Goal: Transaction & Acquisition: Purchase product/service

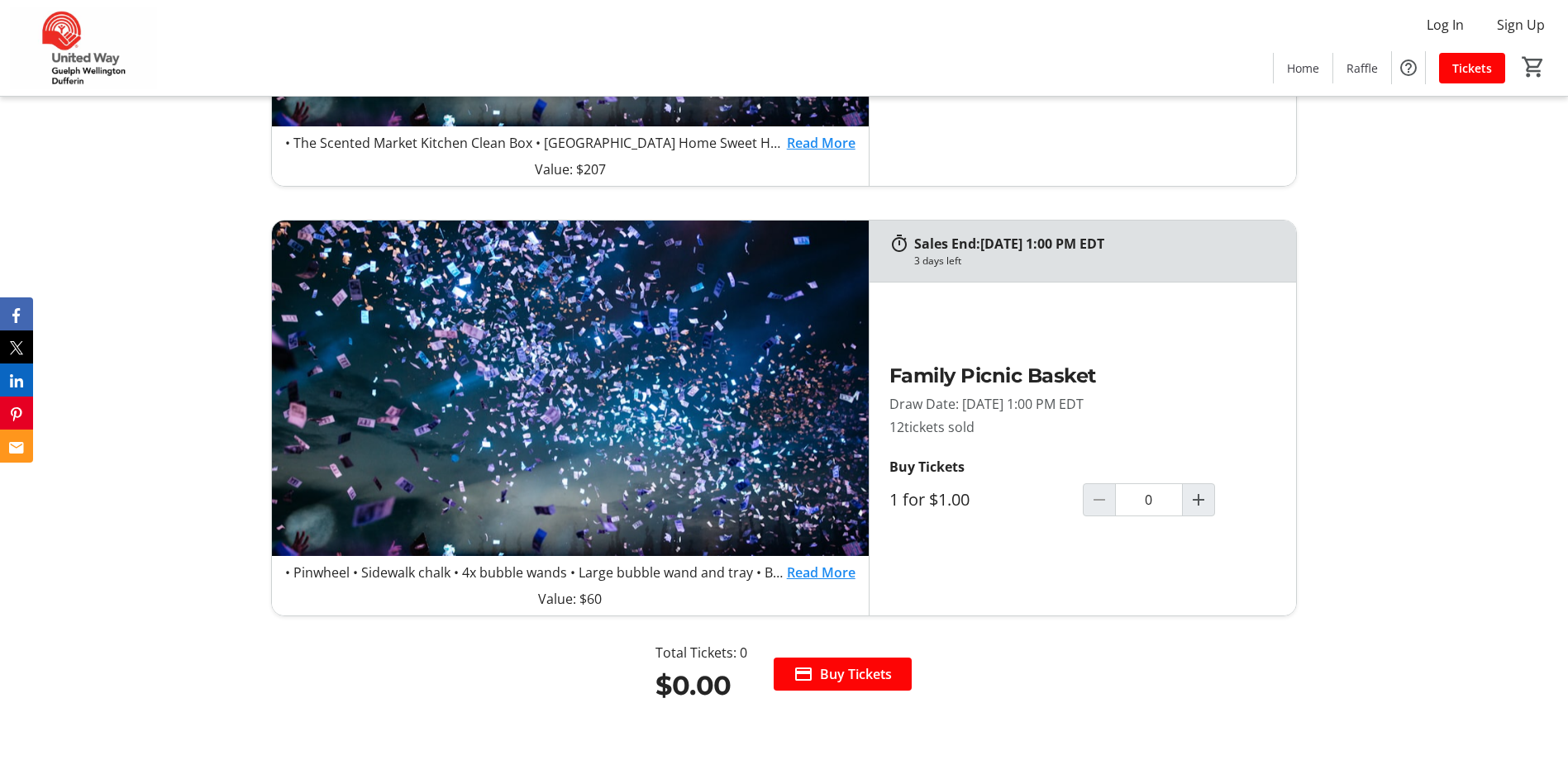
scroll to position [1818, 0]
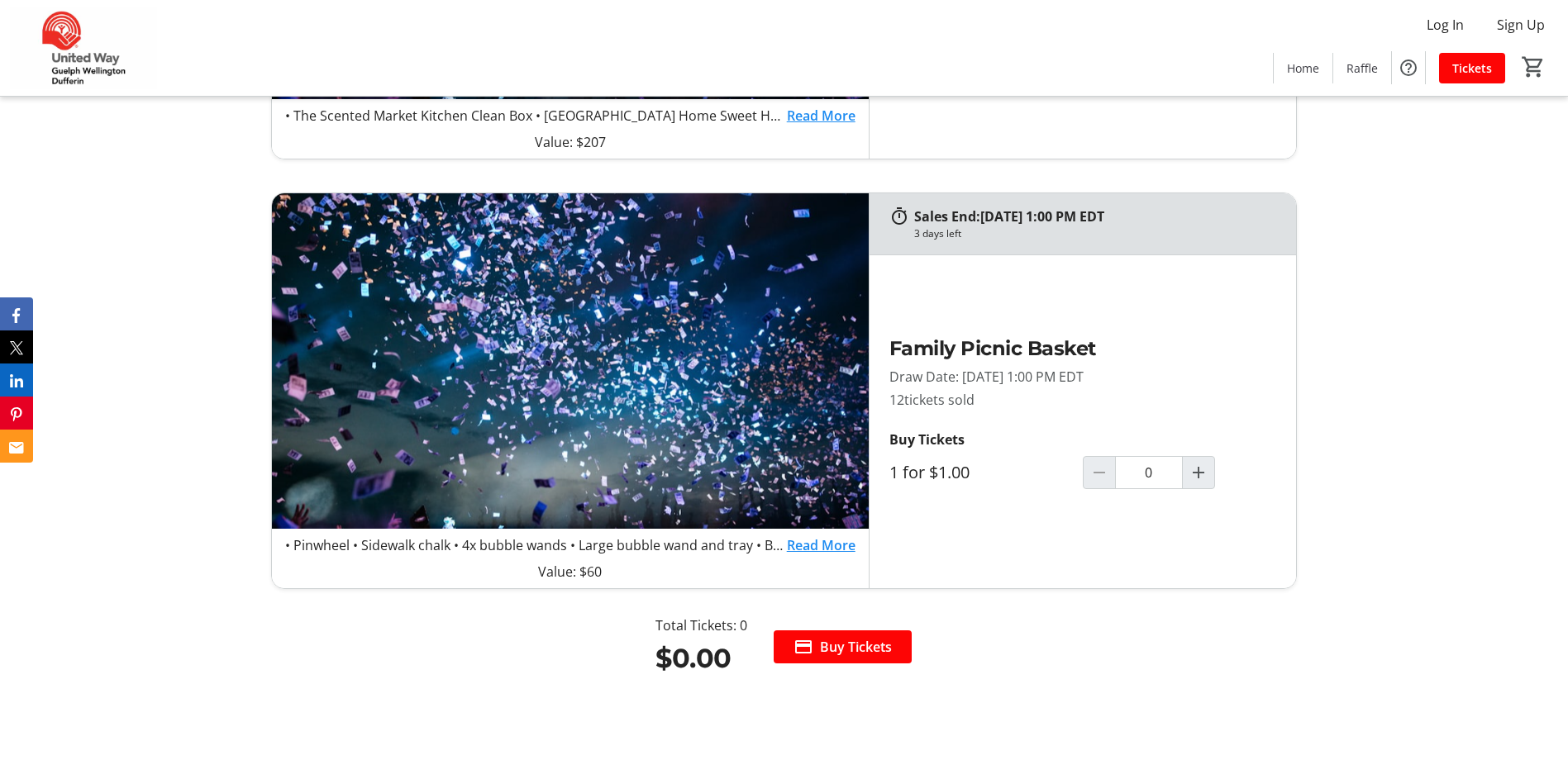
click at [810, 544] on link "Read More" at bounding box center [822, 545] width 69 height 20
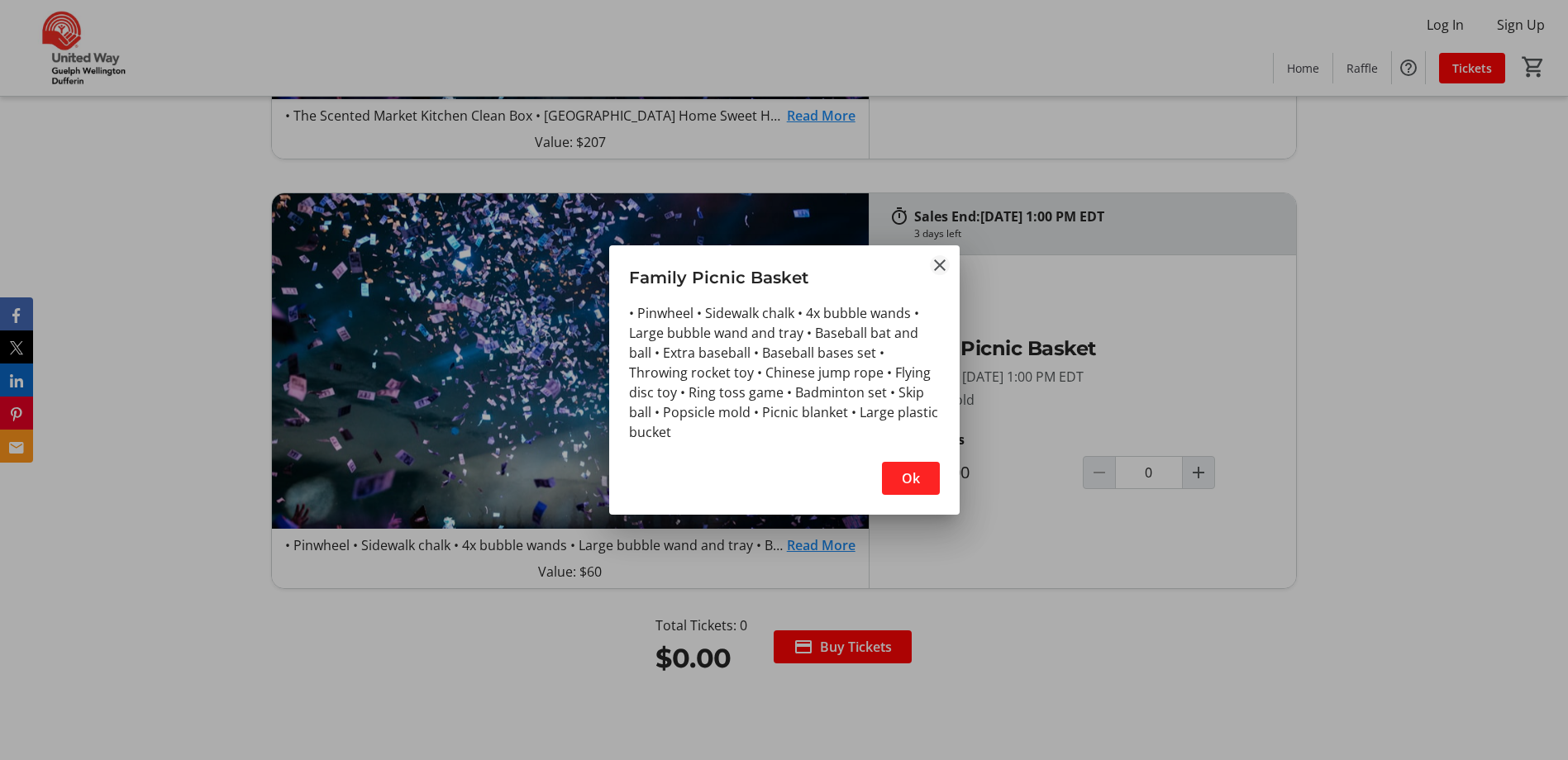
click at [932, 274] on mat-icon "Close" at bounding box center [939, 264] width 20 height 20
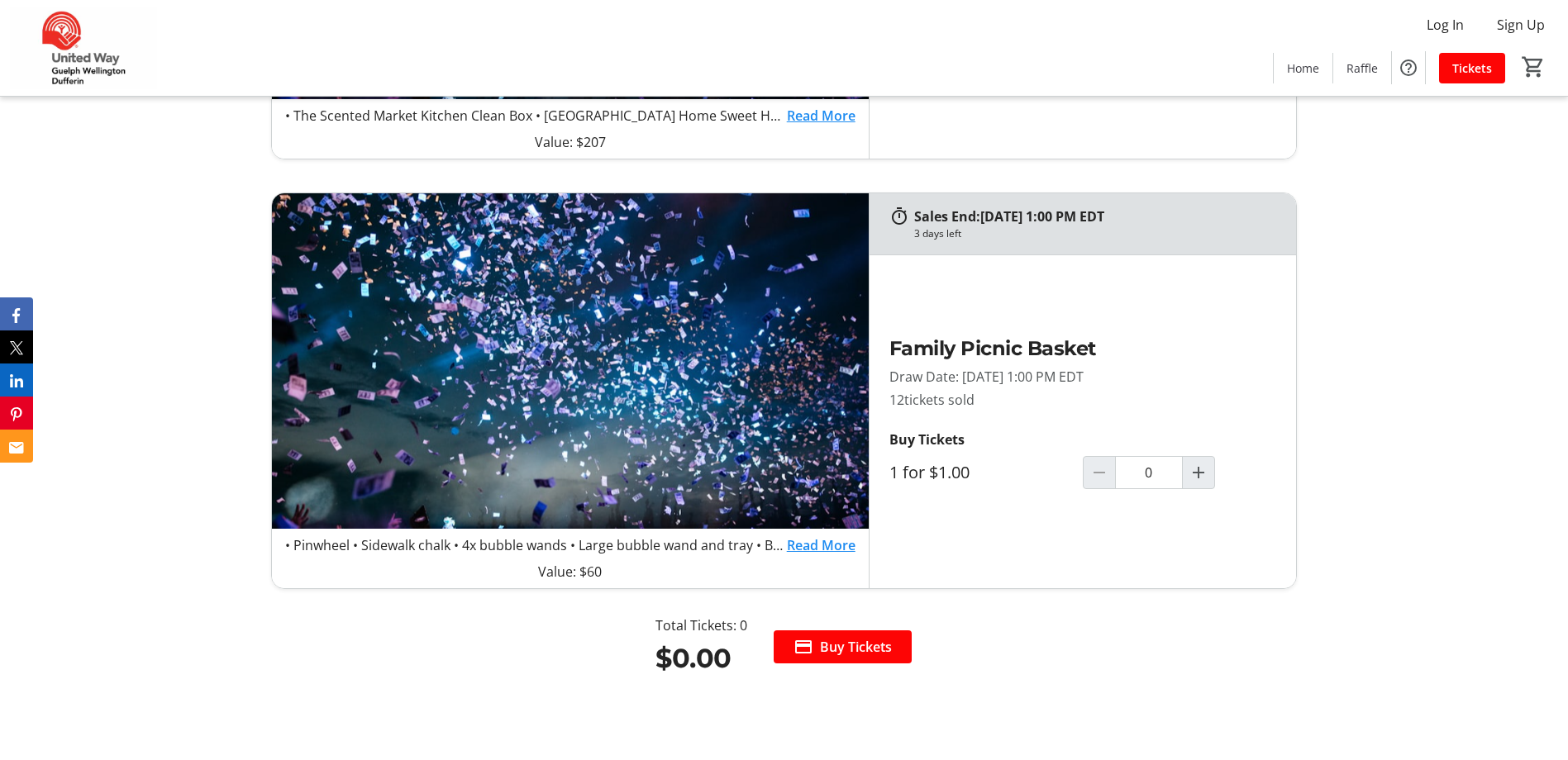
scroll to position [1818, 0]
click at [1186, 473] on span "Increment by one" at bounding box center [1199, 473] width 32 height 32
type input "2"
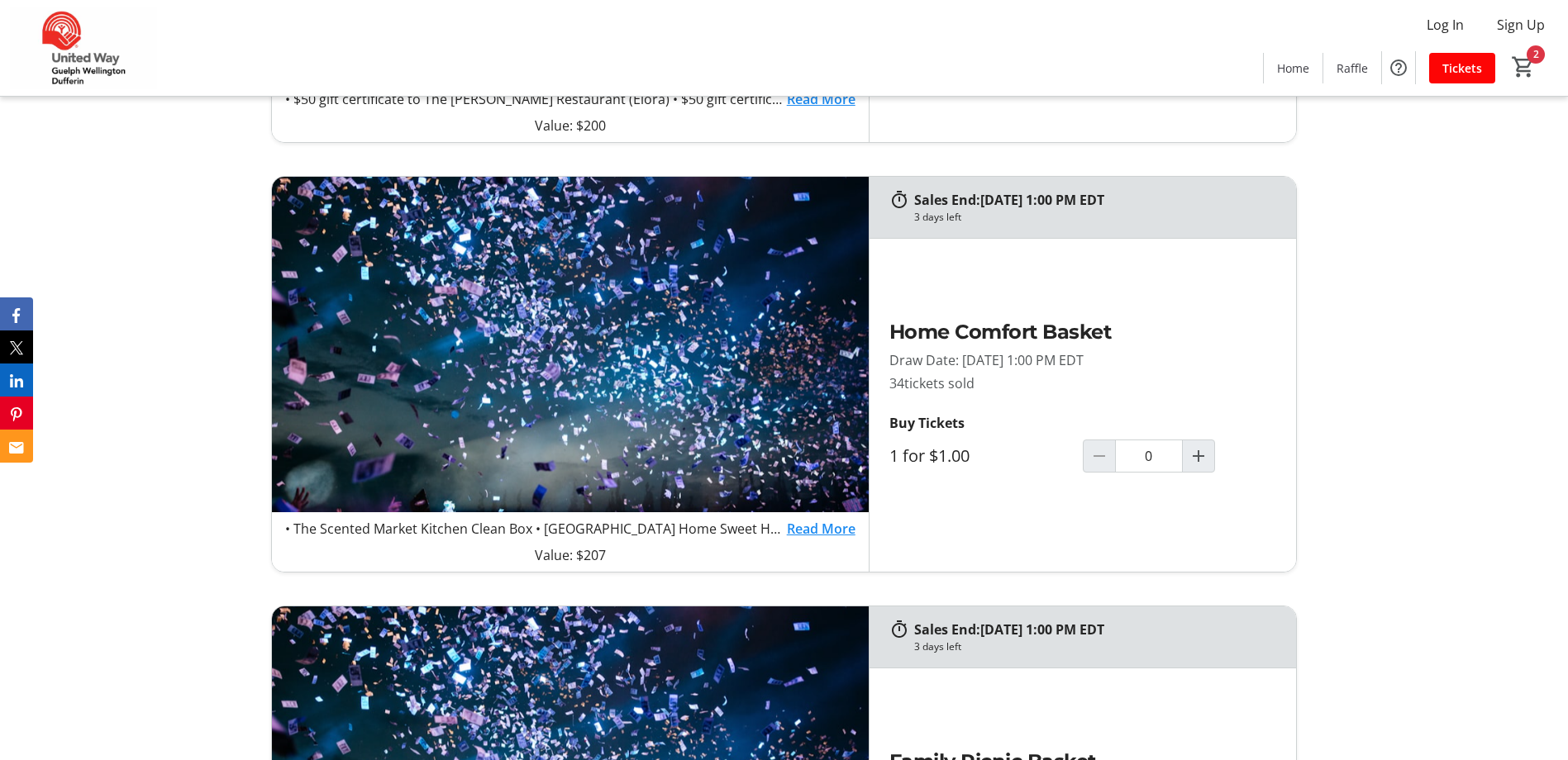
scroll to position [1322, 0]
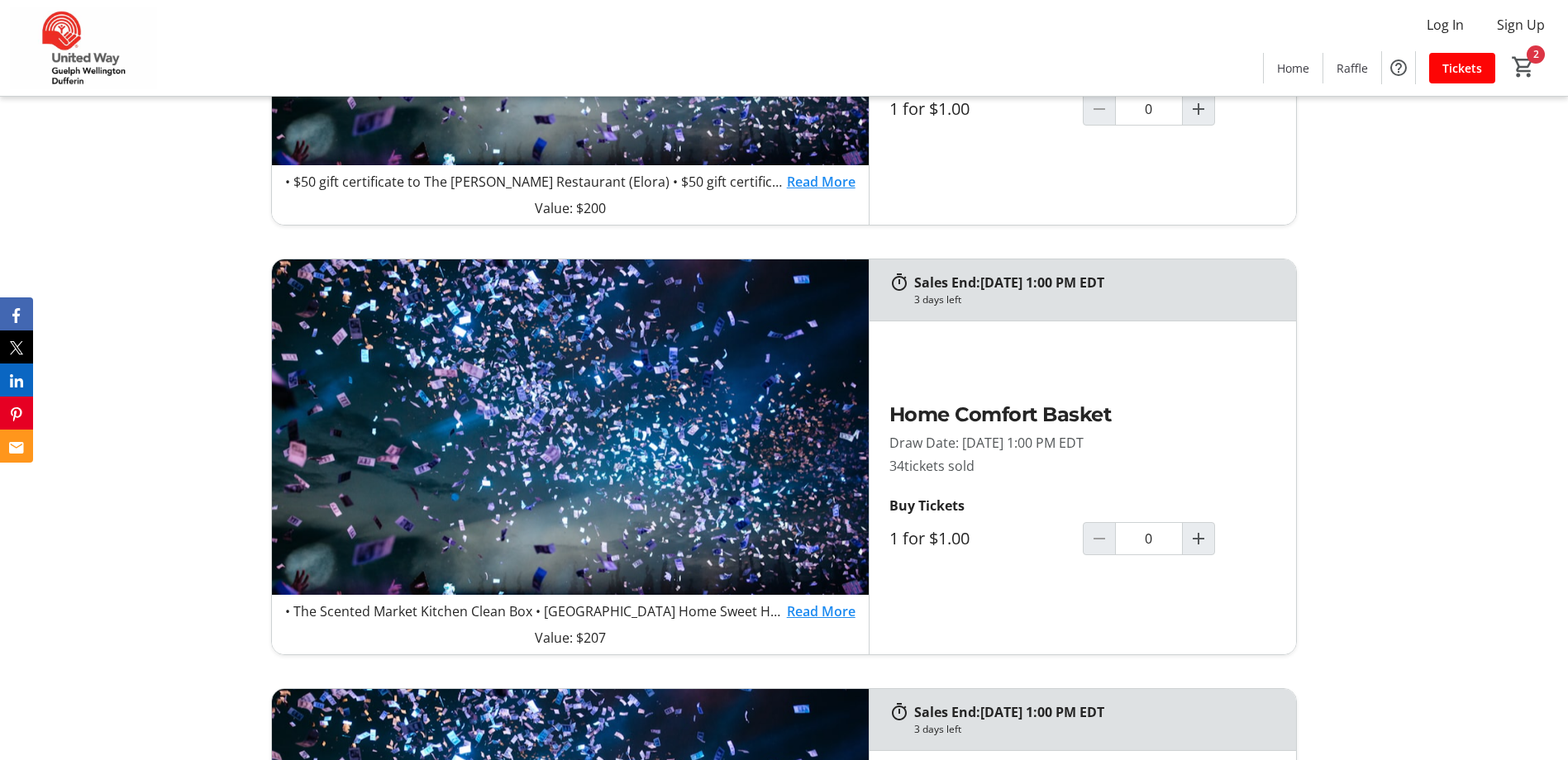
click at [824, 612] on link "Read More" at bounding box center [822, 611] width 69 height 20
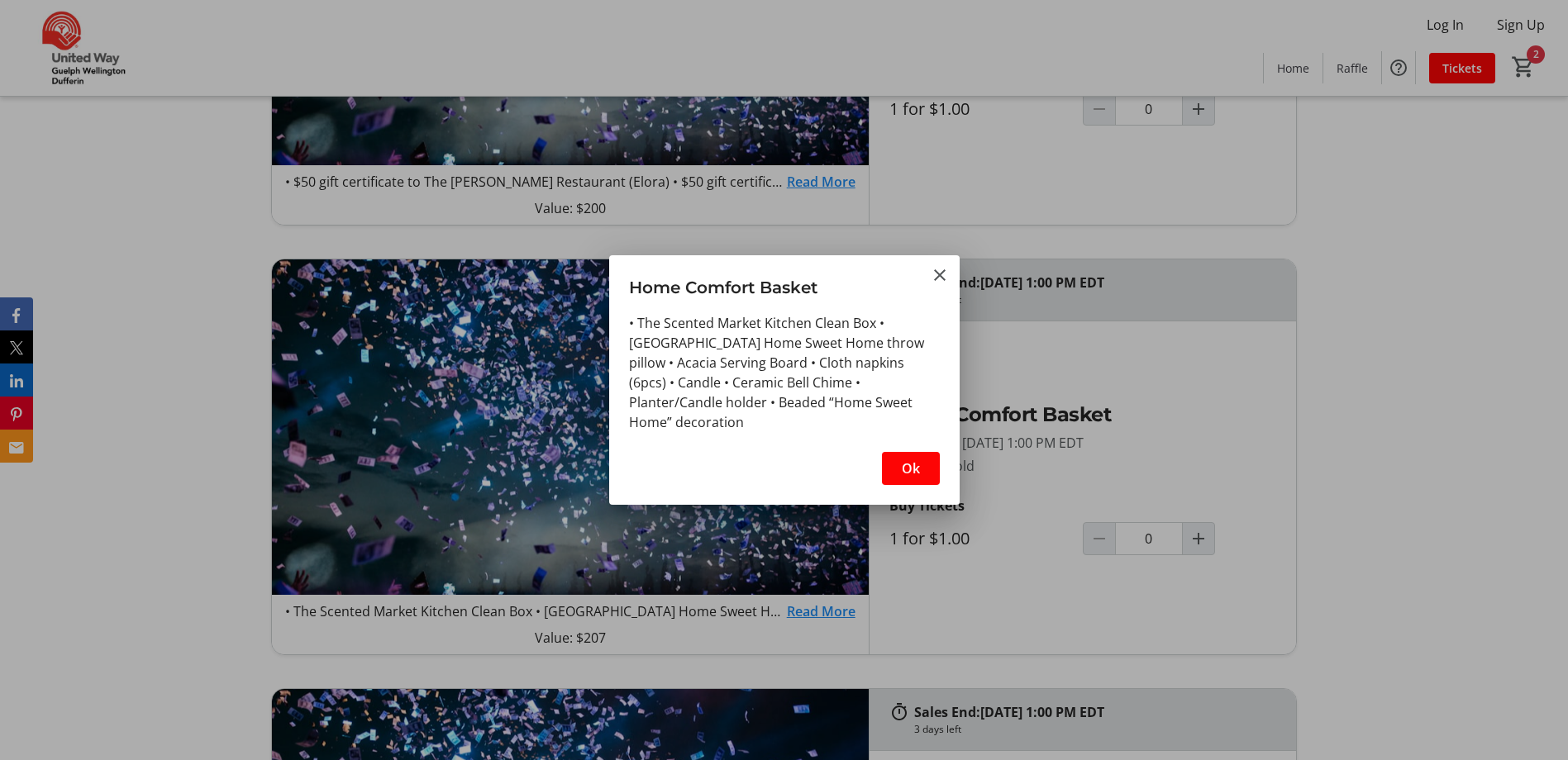
click at [827, 603] on div at bounding box center [784, 380] width 1568 height 760
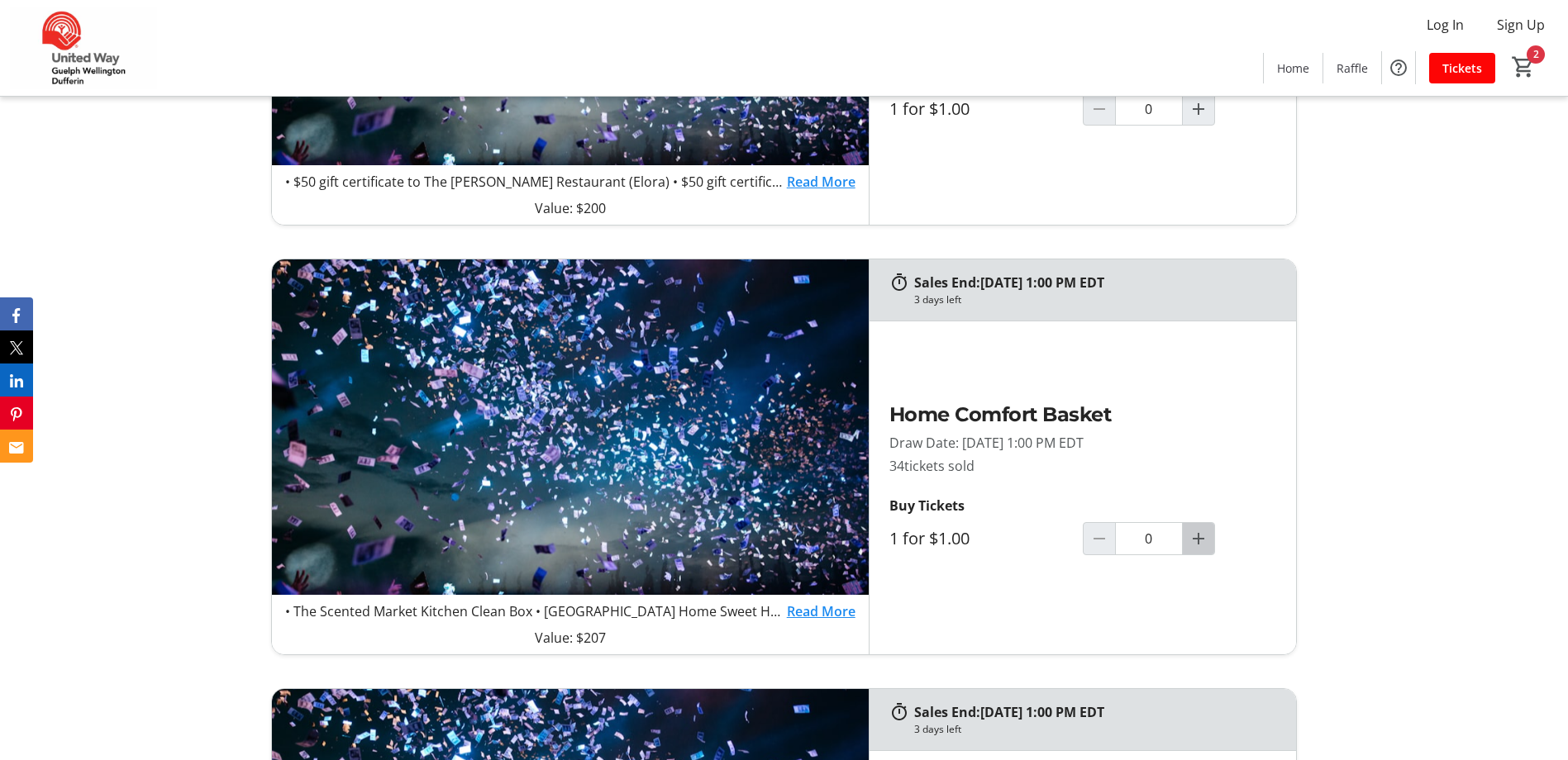
click at [1209, 524] on span "Increment by one" at bounding box center [1199, 539] width 32 height 32
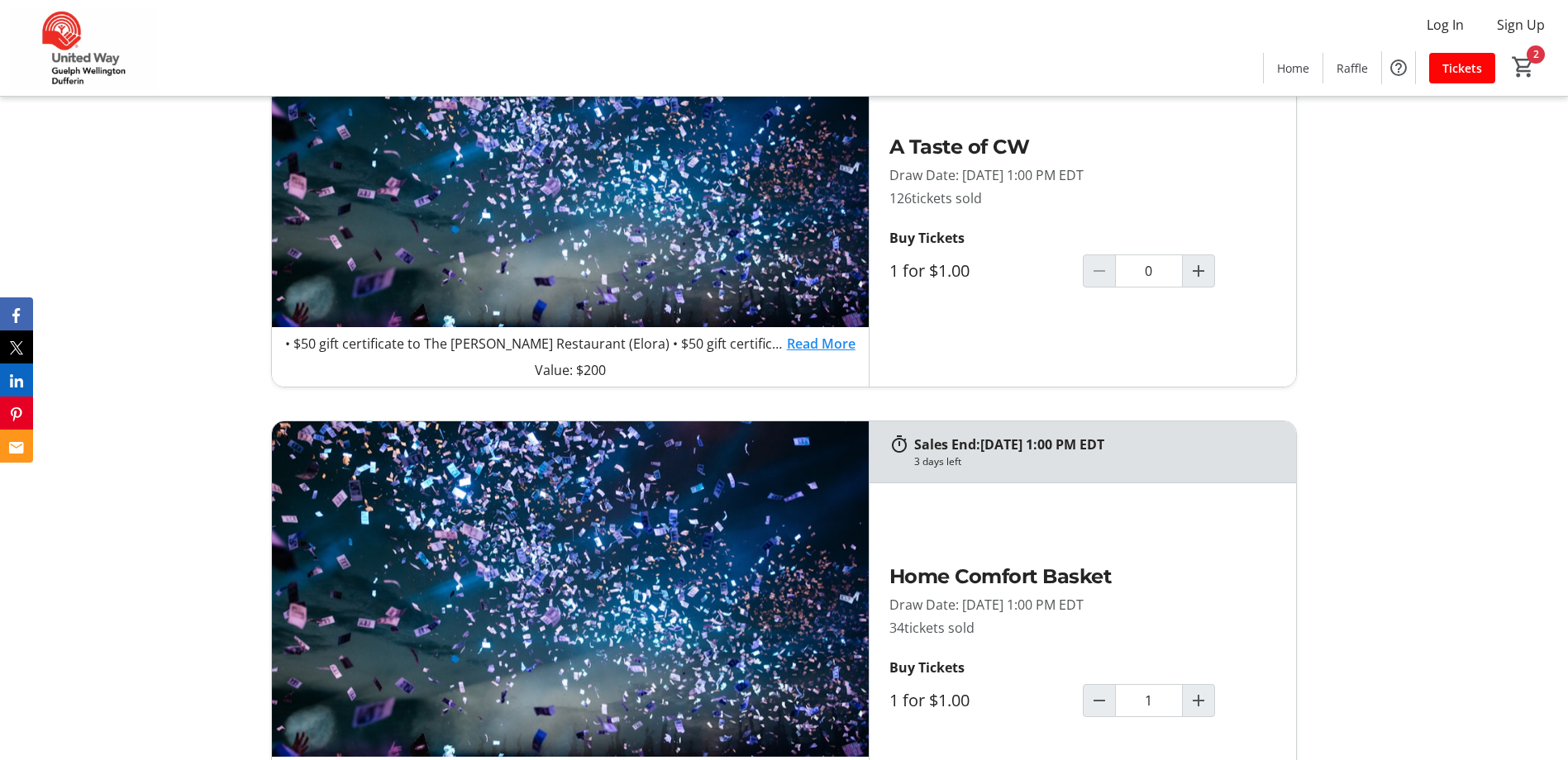
scroll to position [1074, 0]
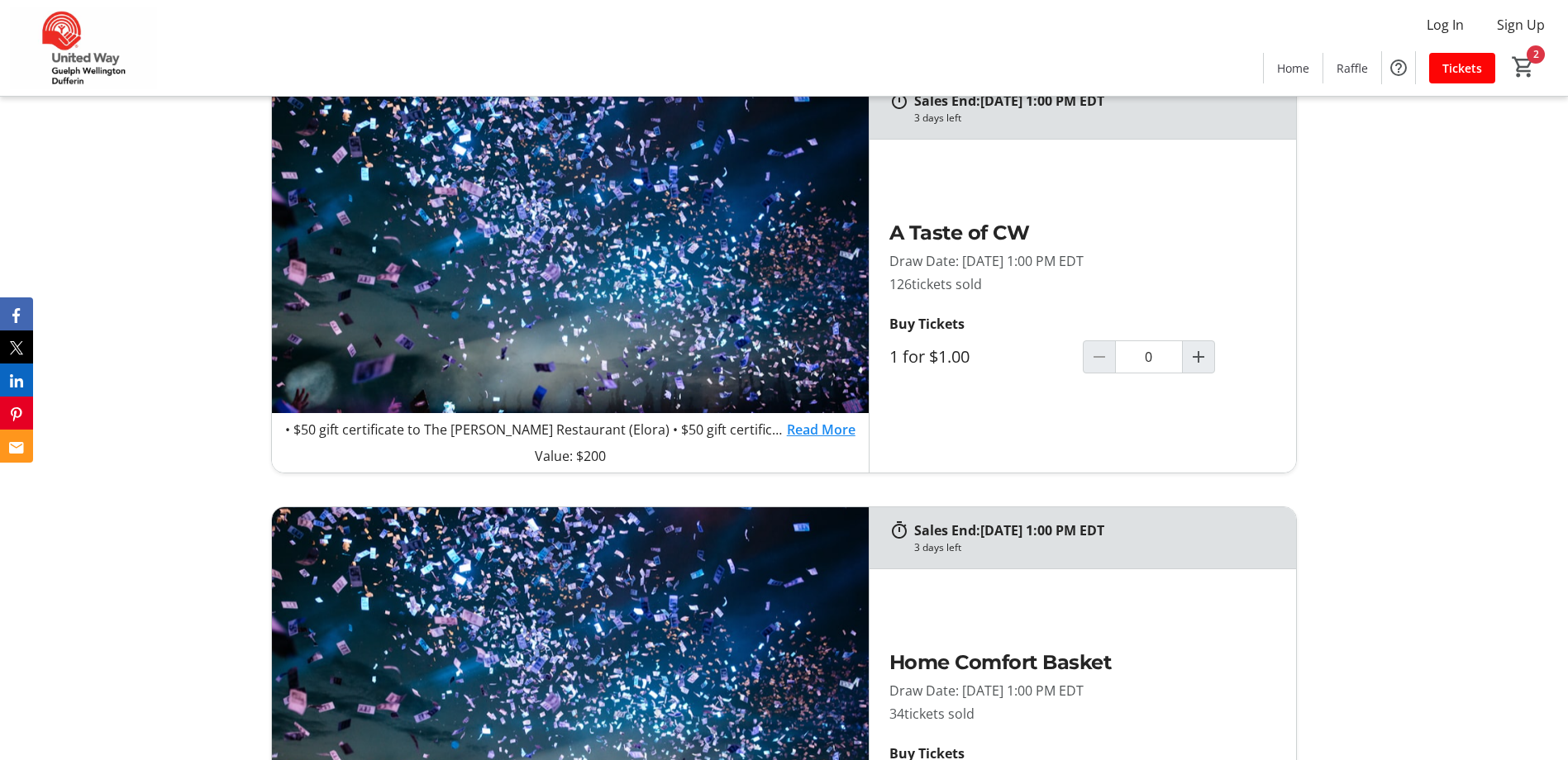
type input "1"
click at [838, 425] on link "Read More" at bounding box center [822, 429] width 69 height 20
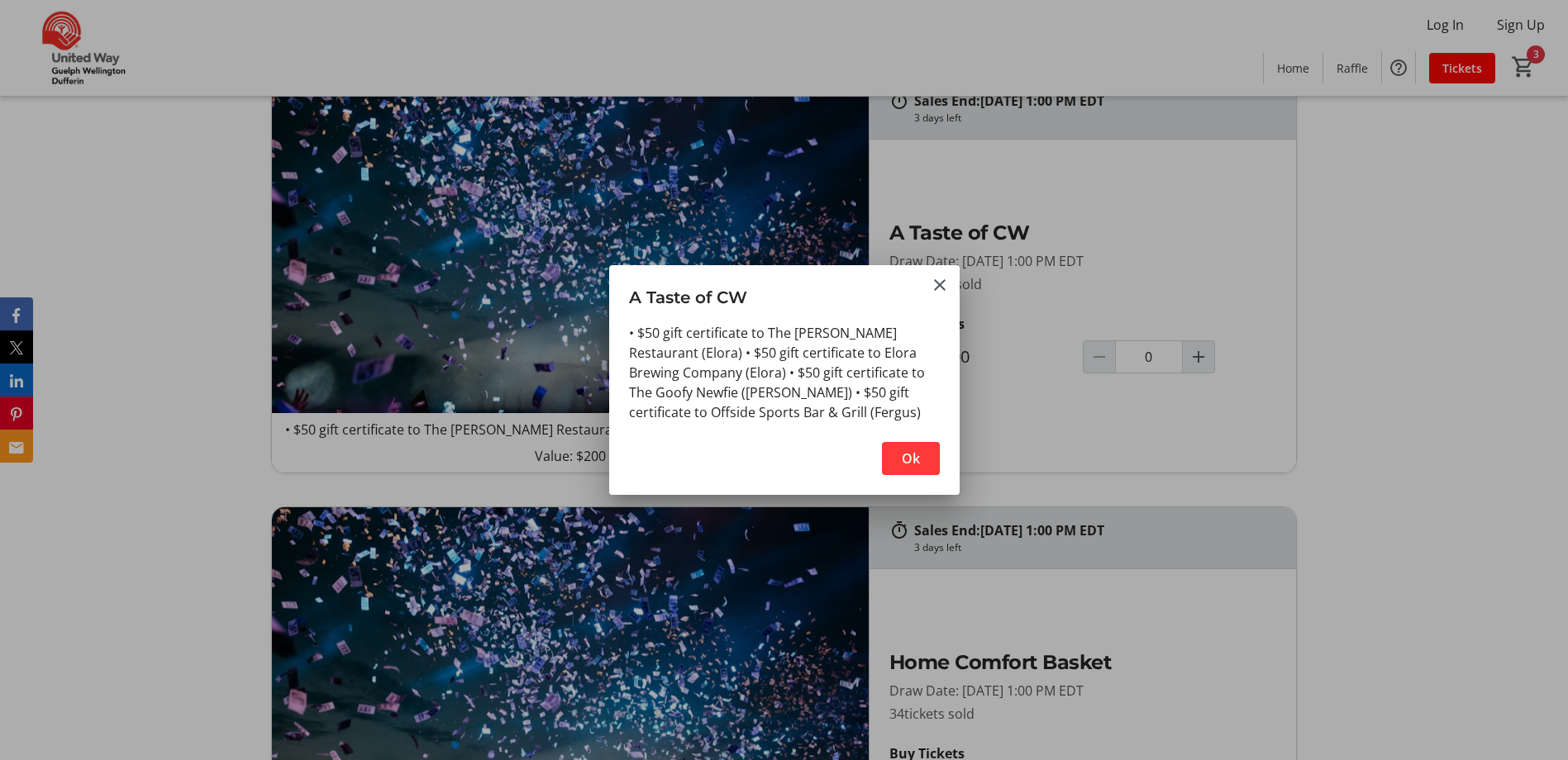
click at [912, 456] on span "Ok" at bounding box center [911, 458] width 19 height 20
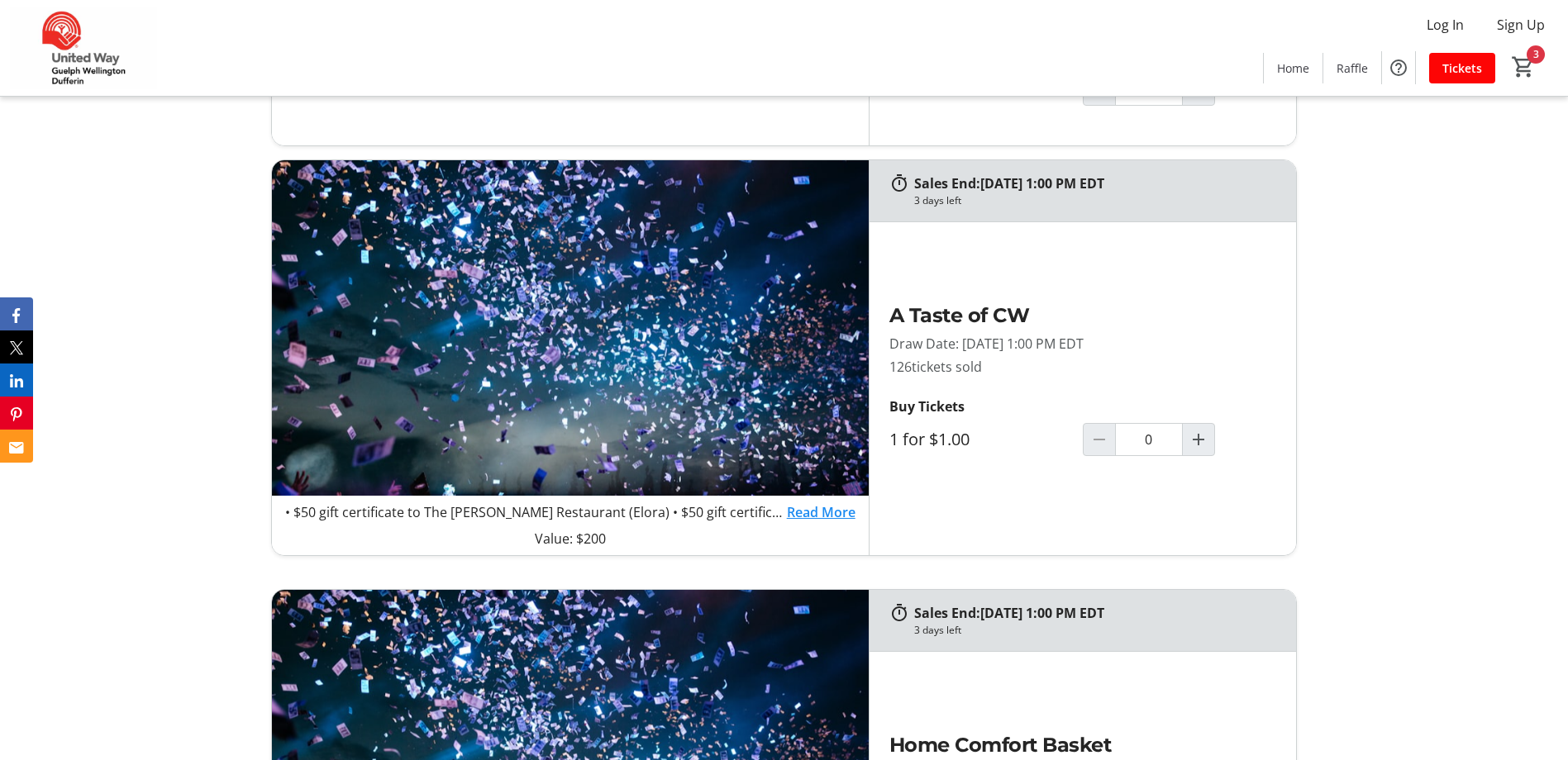
scroll to position [909, 0]
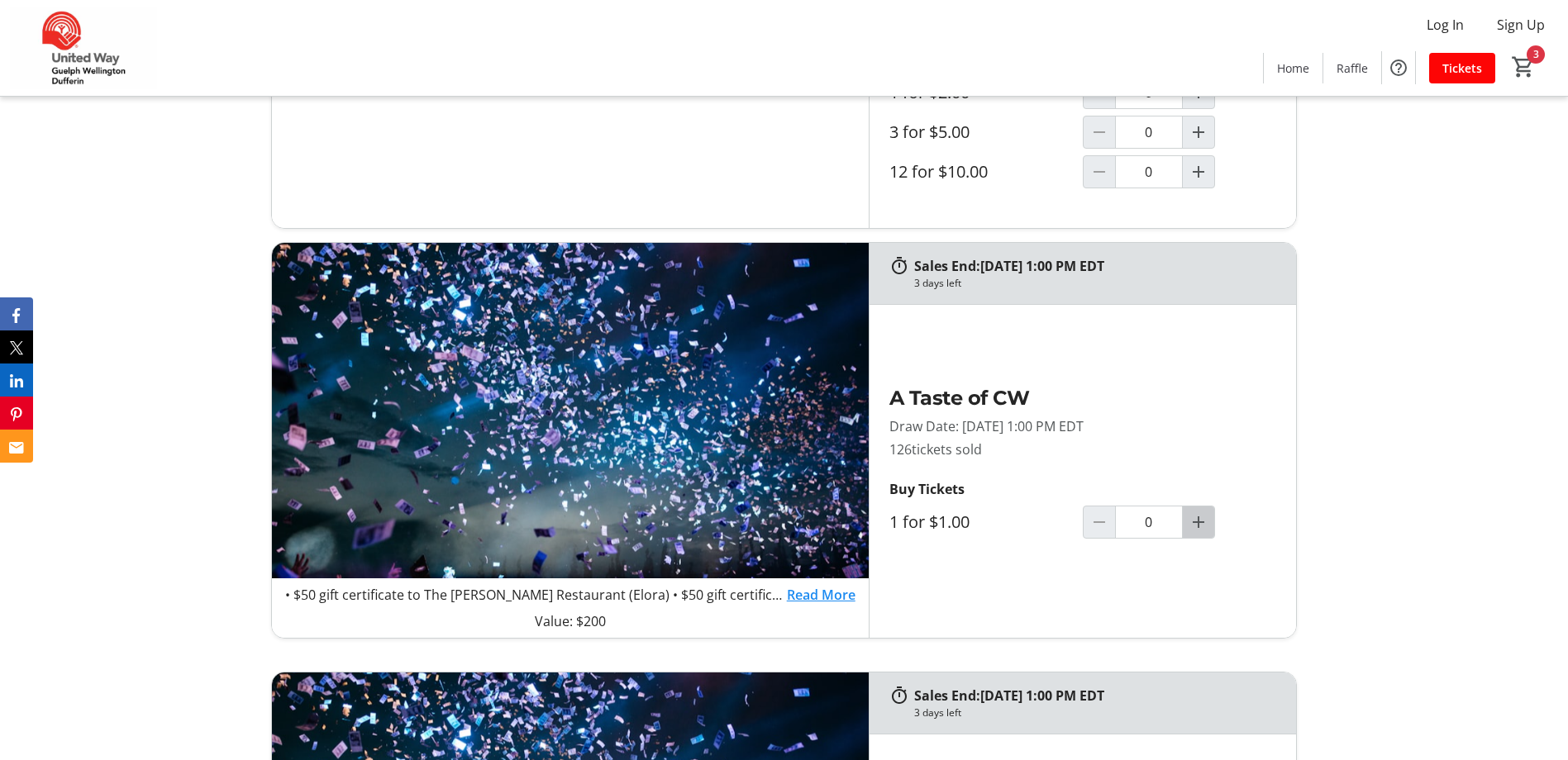
click at [1190, 519] on mat-icon "Increment by one" at bounding box center [1198, 522] width 20 height 20
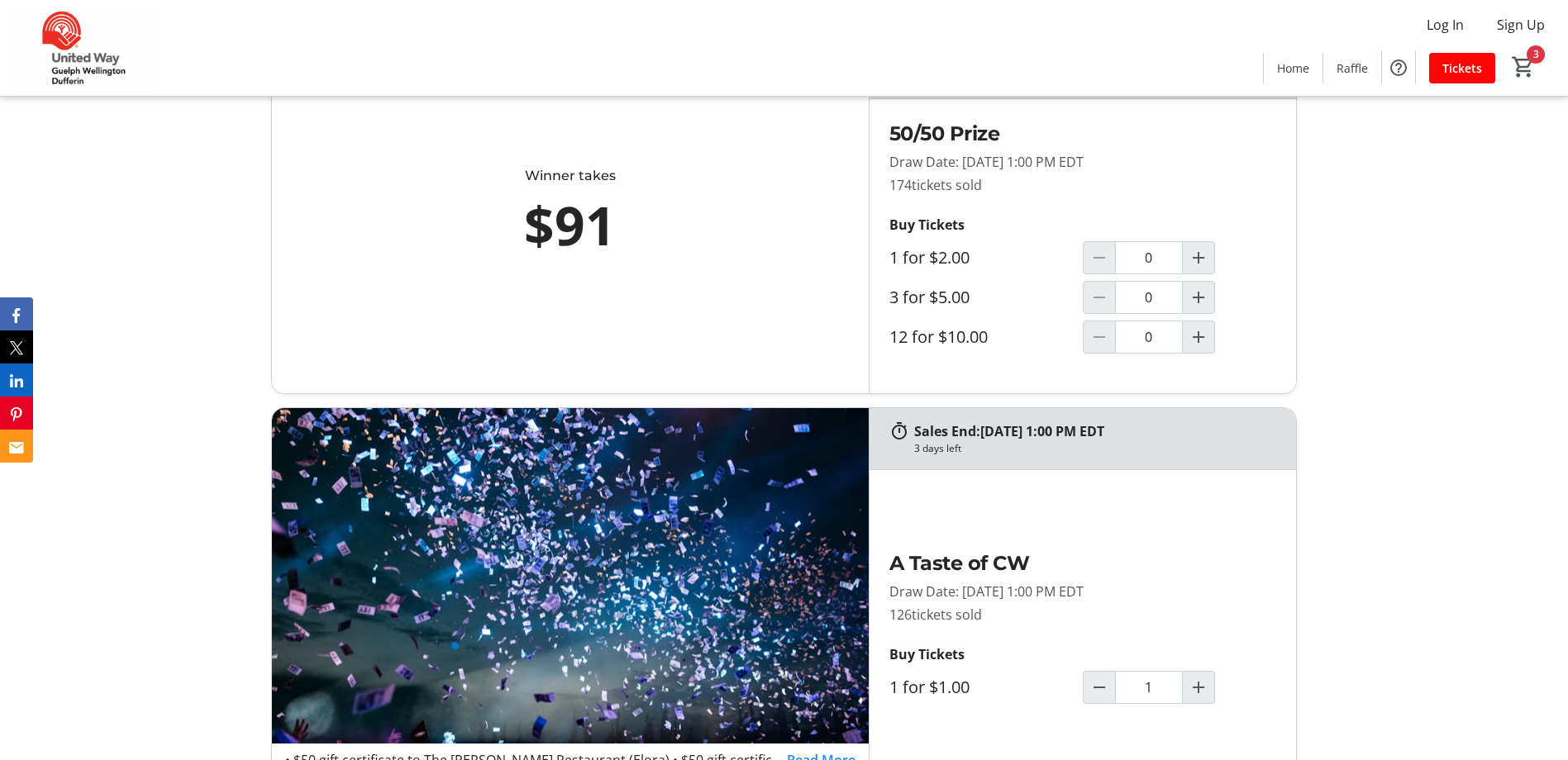
type input "1"
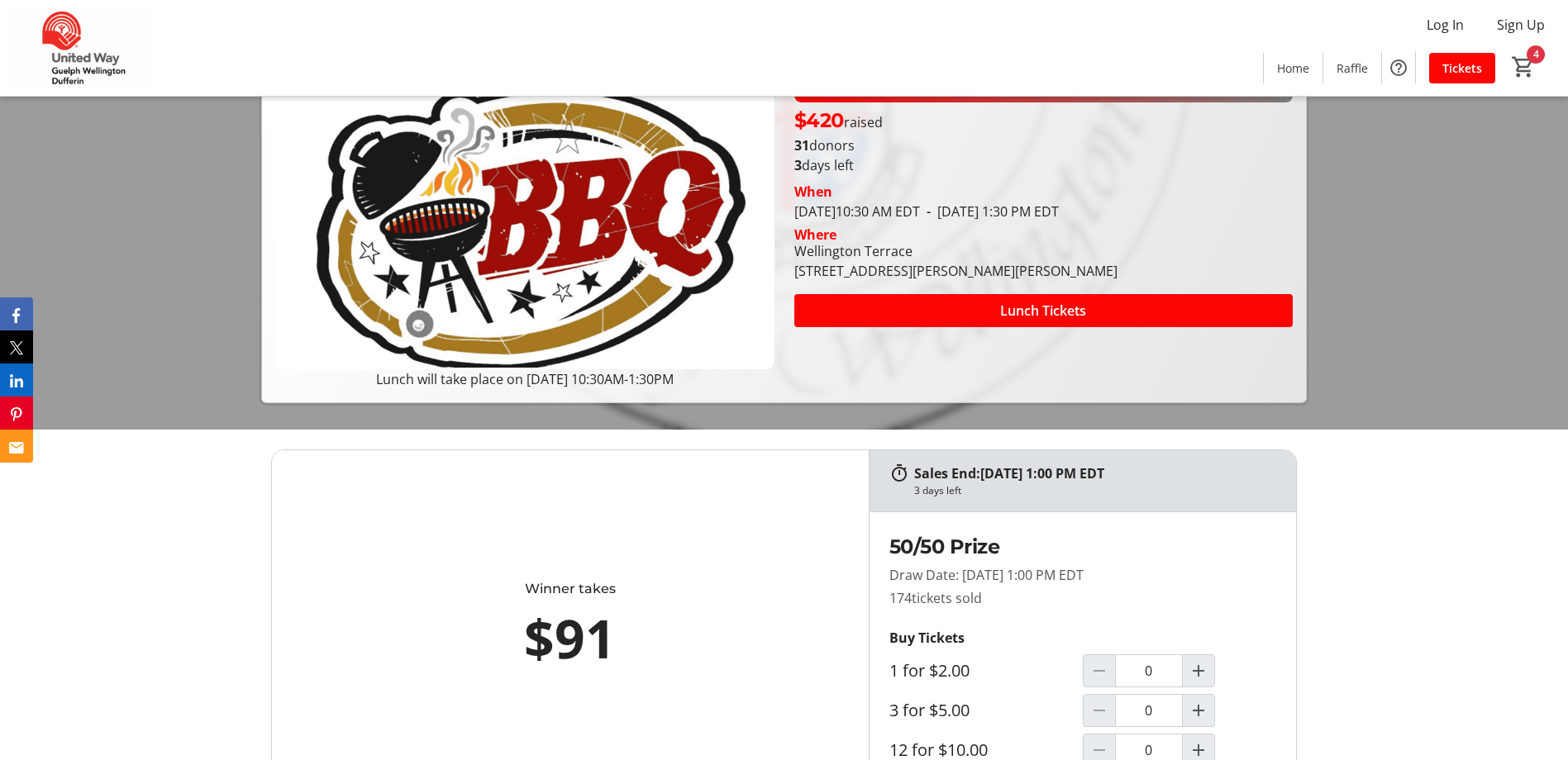
scroll to position [247, 0]
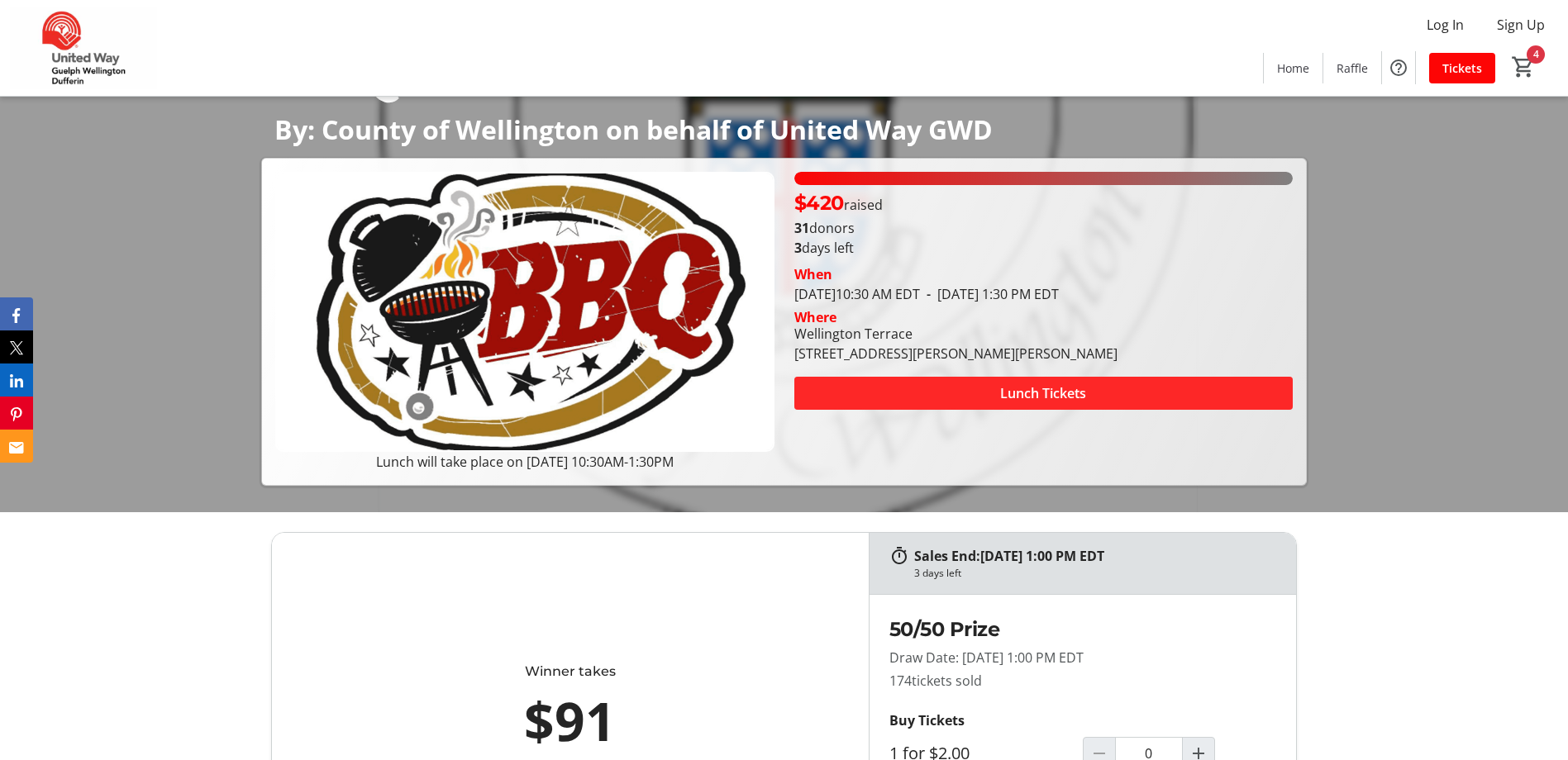
click at [1004, 380] on span at bounding box center [1044, 393] width 499 height 40
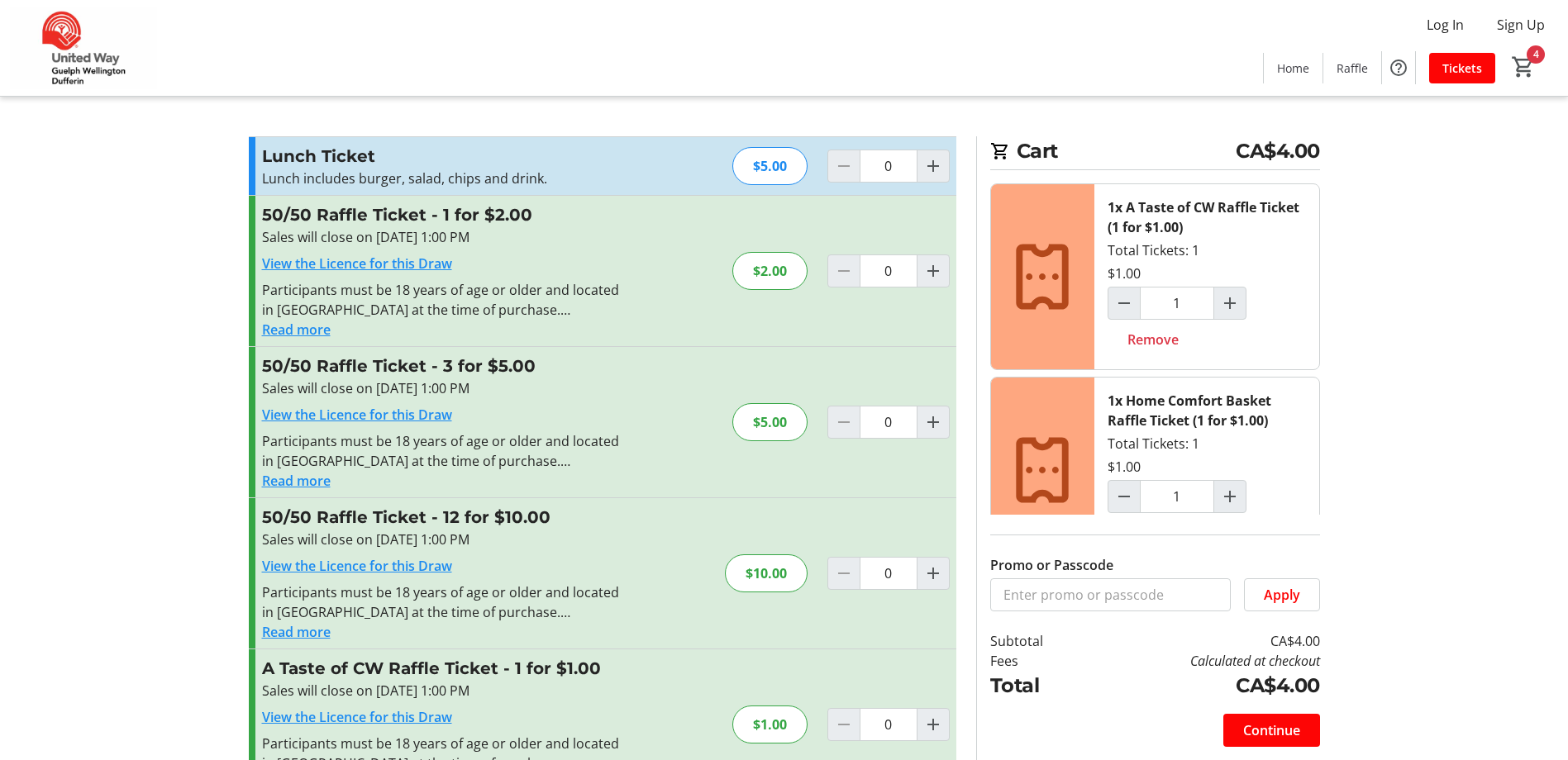
type input "1"
type input "2"
click at [937, 166] on mat-icon "Increment by one" at bounding box center [932, 166] width 20 height 20
type input "1"
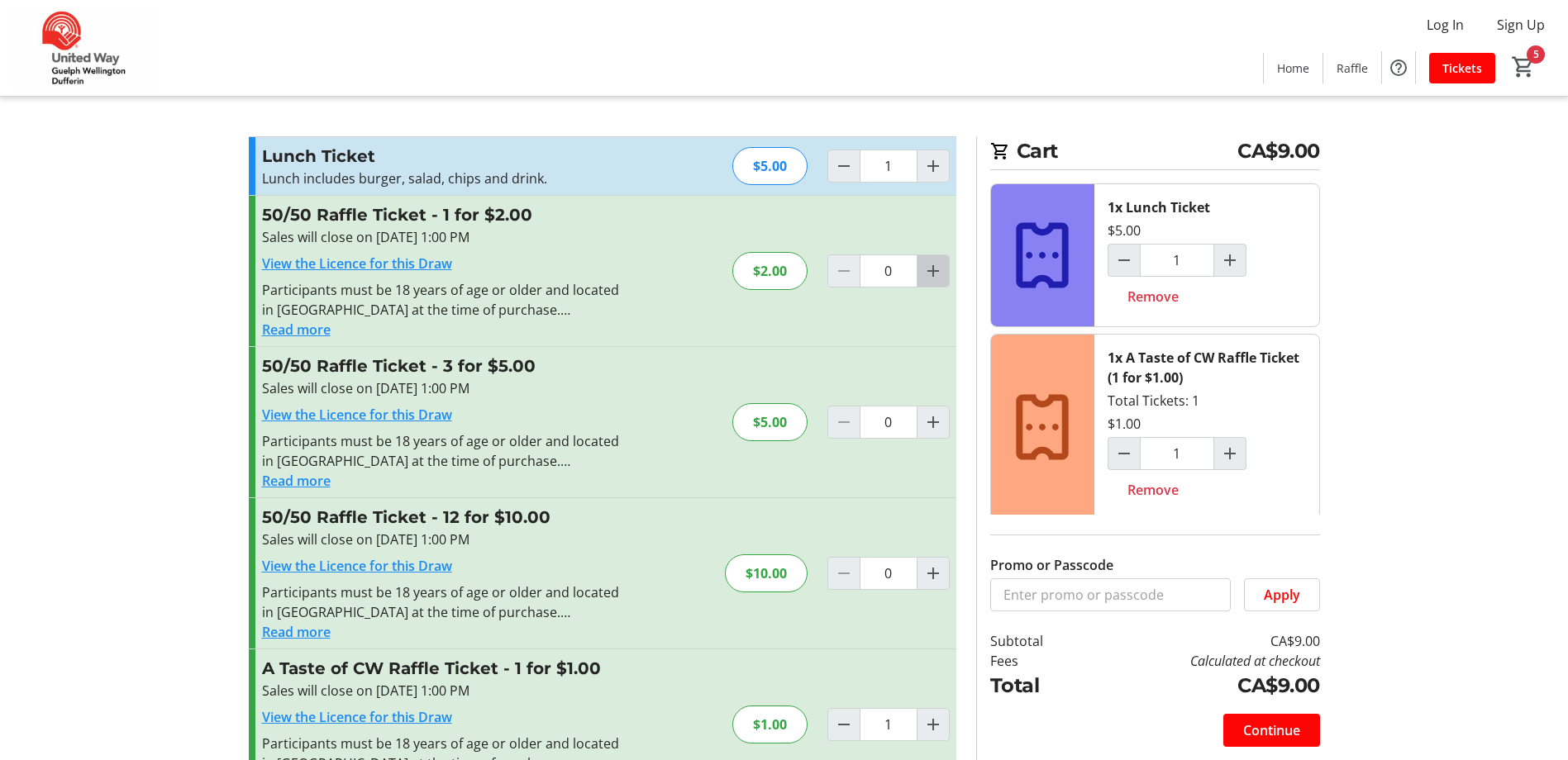
click at [936, 269] on mat-icon "Increment by one" at bounding box center [932, 271] width 20 height 20
type input "1"
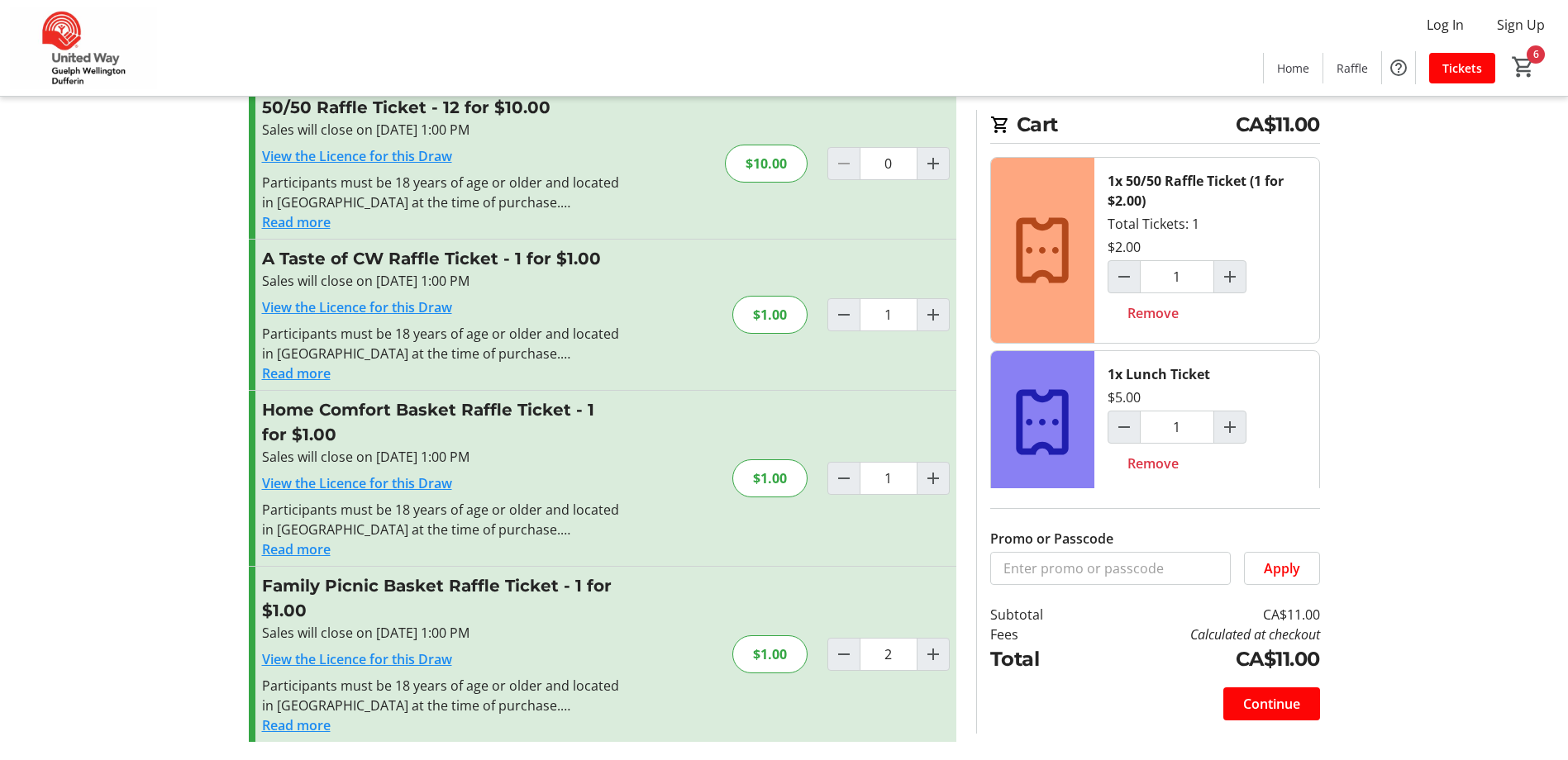
scroll to position [411, 0]
click at [850, 656] on mat-icon "Decrement by one" at bounding box center [843, 652] width 20 height 20
type input "1"
click at [935, 656] on mat-icon "Increment by one" at bounding box center [932, 652] width 20 height 20
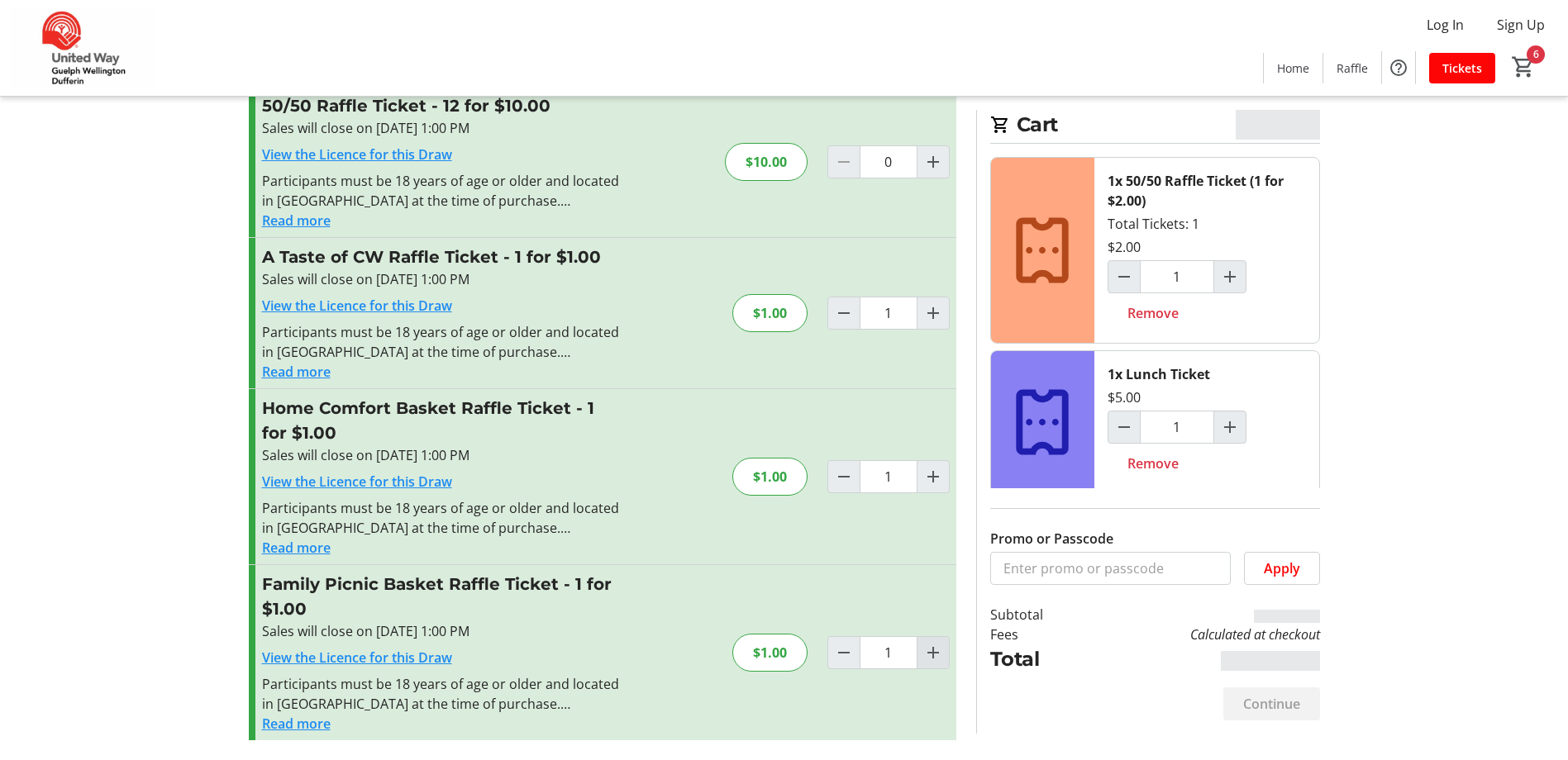
type input "2"
click at [1245, 712] on span "Continue" at bounding box center [1271, 703] width 57 height 20
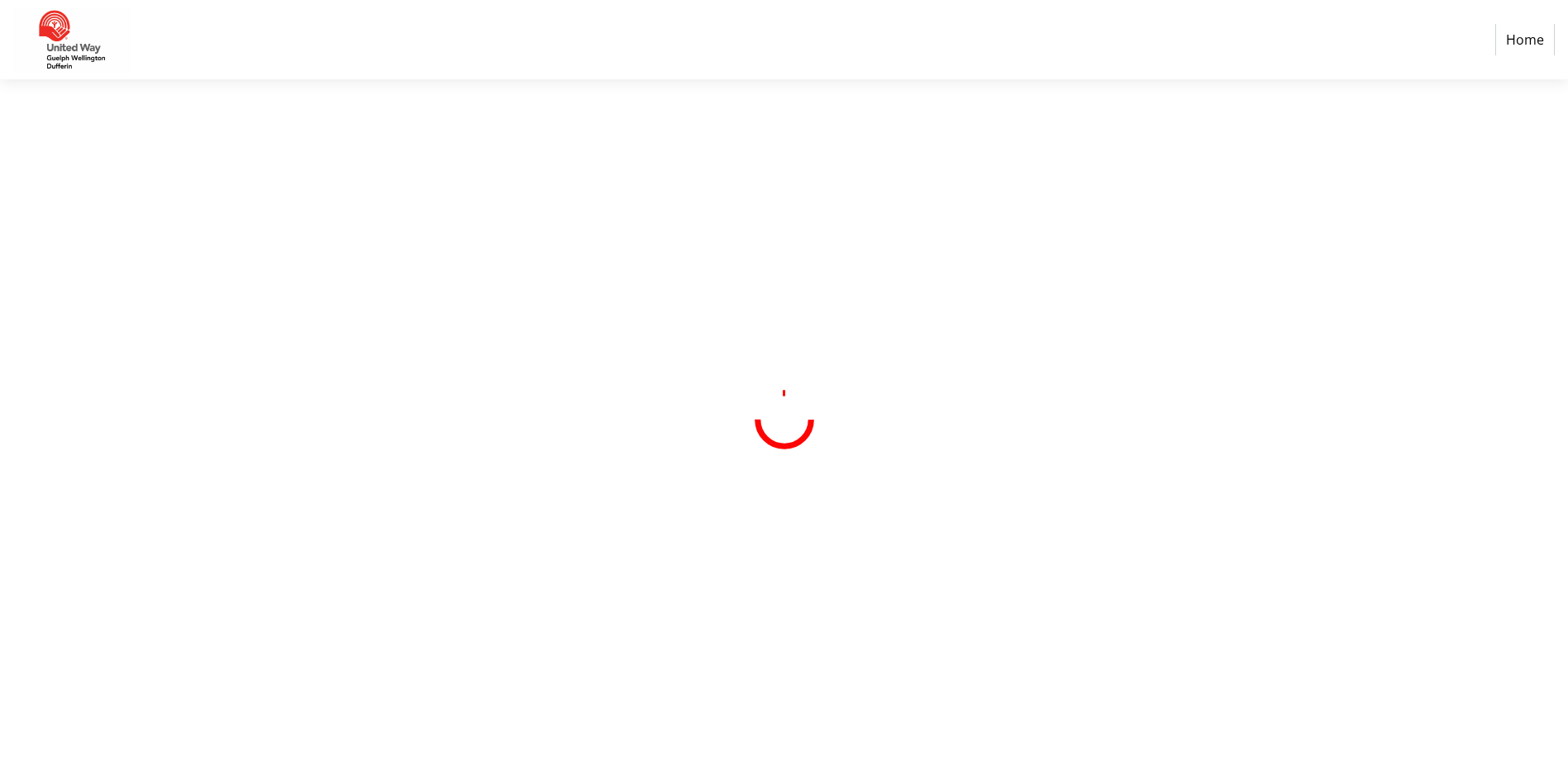
select select "CA"
